Goal: Task Accomplishment & Management: Manage account settings

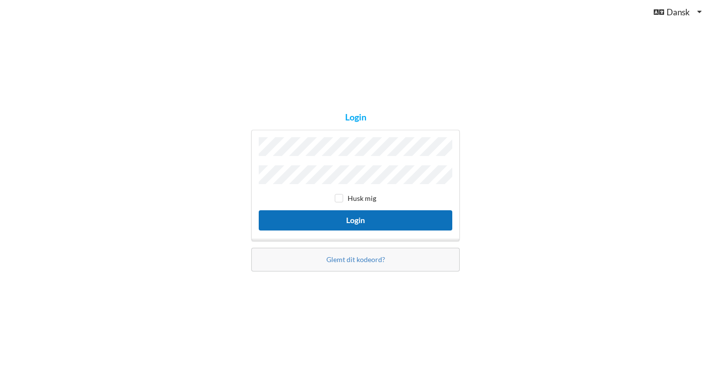
click at [322, 218] on button "Login" at bounding box center [356, 220] width 194 height 20
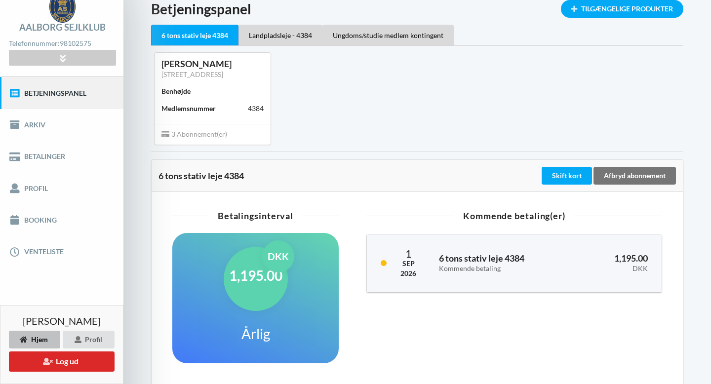
scroll to position [46, 0]
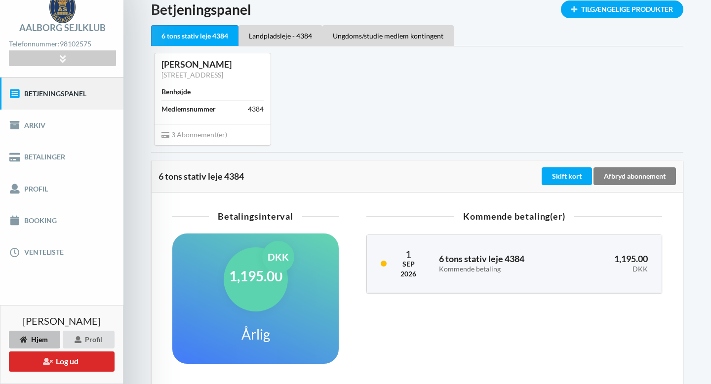
click at [636, 174] on div "Afbryd abonnement" at bounding box center [635, 176] width 82 height 18
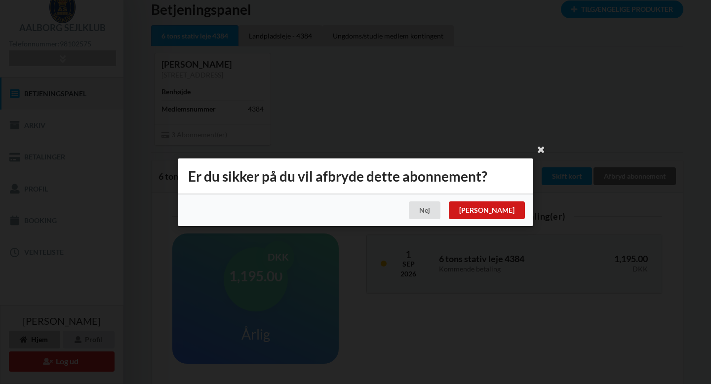
click at [514, 212] on div "[PERSON_NAME]" at bounding box center [487, 210] width 76 height 18
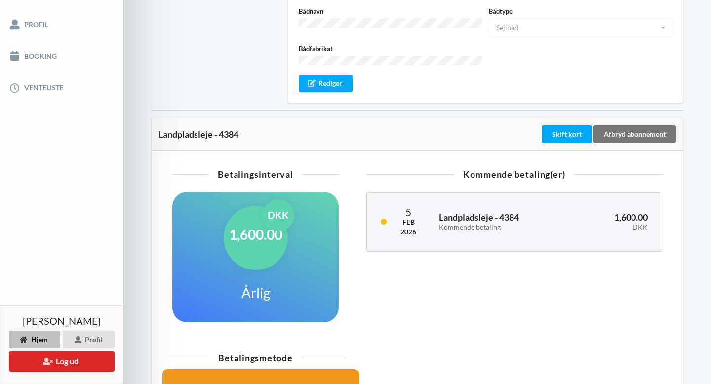
scroll to position [211, 0]
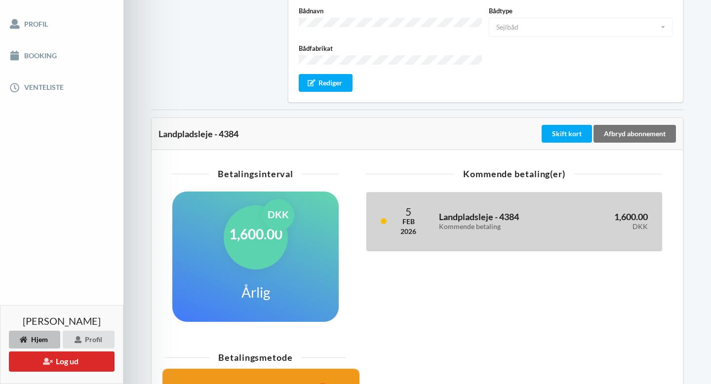
click at [513, 223] on div "Kommende betaling" at bounding box center [499, 227] width 121 height 8
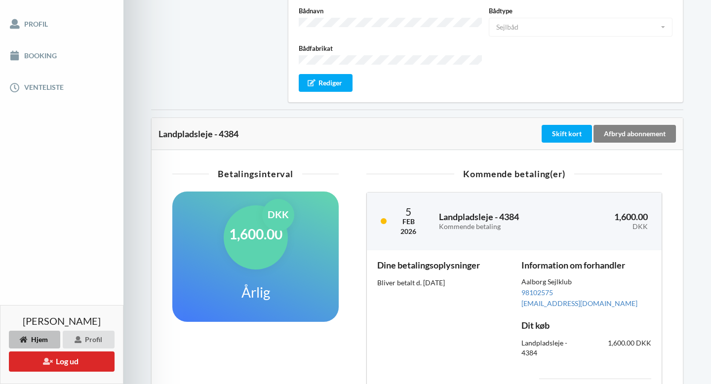
click at [624, 125] on div "Afbryd abonnement" at bounding box center [635, 134] width 82 height 18
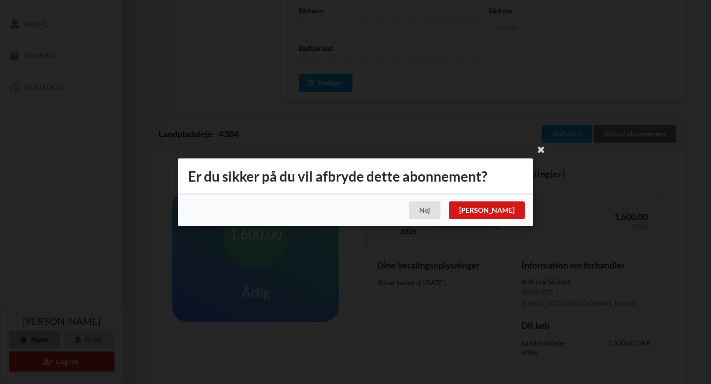
click at [512, 207] on div "[PERSON_NAME]" at bounding box center [487, 210] width 76 height 18
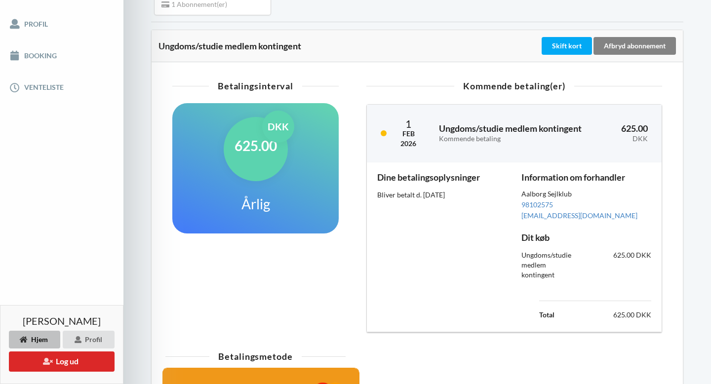
click at [643, 46] on div "Afbryd abonnement" at bounding box center [635, 46] width 82 height 18
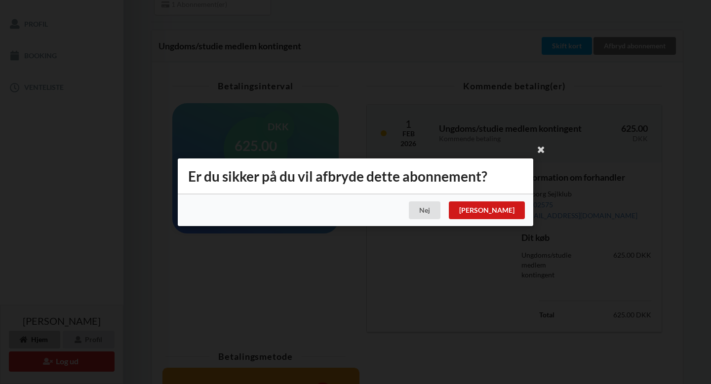
click at [510, 211] on div "[PERSON_NAME]" at bounding box center [487, 210] width 76 height 18
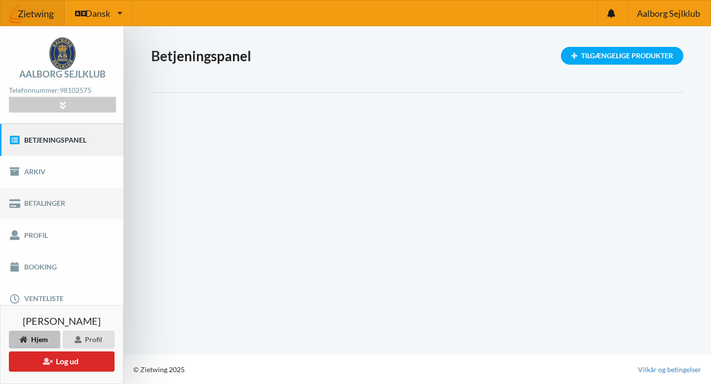
click at [51, 205] on link "Betalinger" at bounding box center [61, 204] width 123 height 32
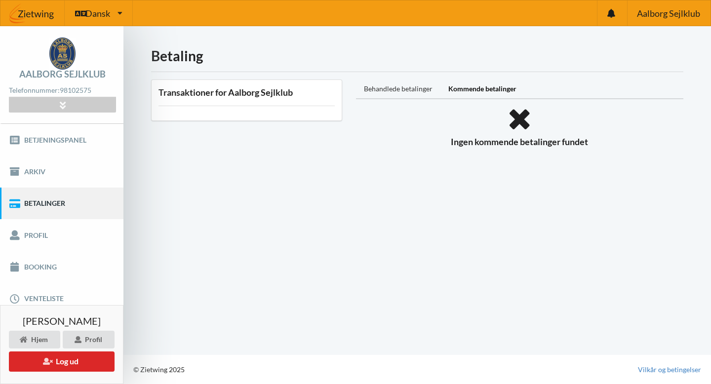
click at [393, 88] on div "Behandlede betalinger" at bounding box center [398, 89] width 84 height 20
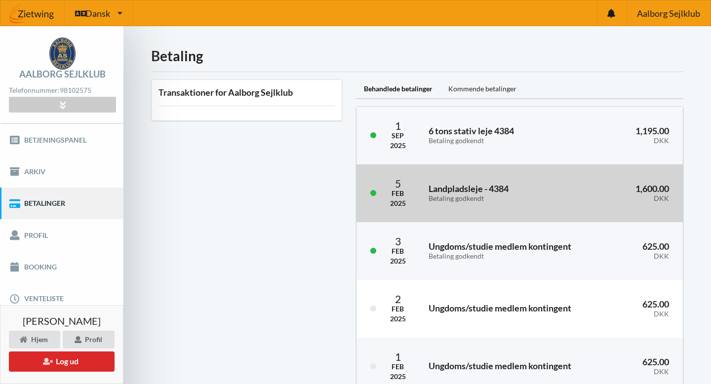
click at [627, 185] on h3 "1,600.00 DKK" at bounding box center [624, 193] width 90 height 20
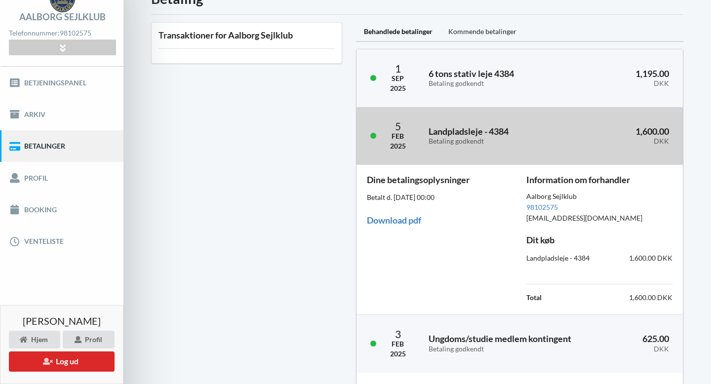
scroll to position [59, 0]
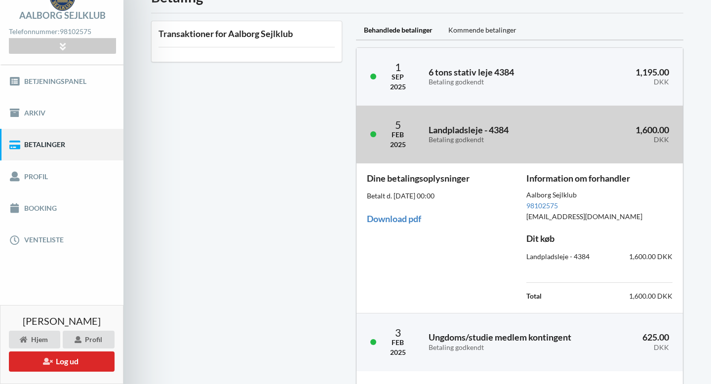
click at [603, 137] on div "DKK" at bounding box center [624, 140] width 90 height 8
